Goal: Use online tool/utility: Use online tool/utility

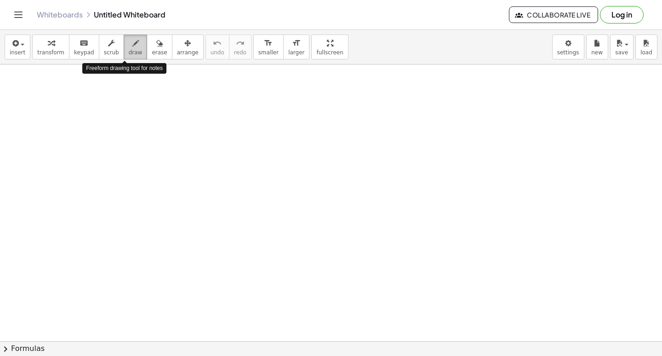
click at [132, 46] on icon "button" at bounding box center [135, 43] width 6 height 11
click at [129, 53] on span "draw" at bounding box center [136, 52] width 14 height 6
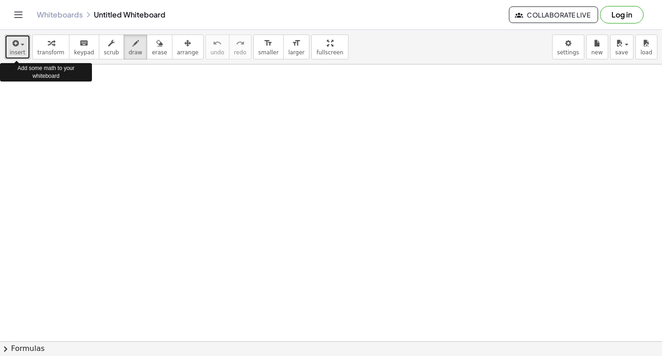
click at [23, 44] on span "button" at bounding box center [23, 45] width 4 height 2
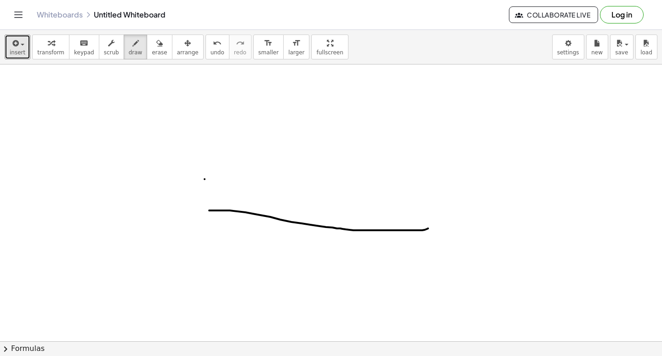
drag, startPoint x: 209, startPoint y: 210, endPoint x: 431, endPoint y: 228, distance: 222.0
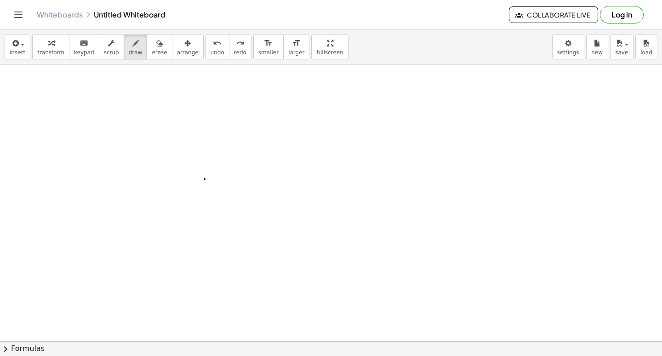
click at [24, 14] on button "Toggle navigation" at bounding box center [18, 14] width 15 height 15
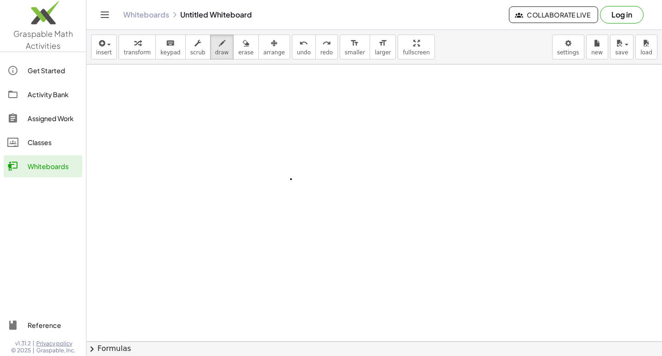
click at [24, 14] on img at bounding box center [43, 14] width 86 height 39
